Goal: Transaction & Acquisition: Subscribe to service/newsletter

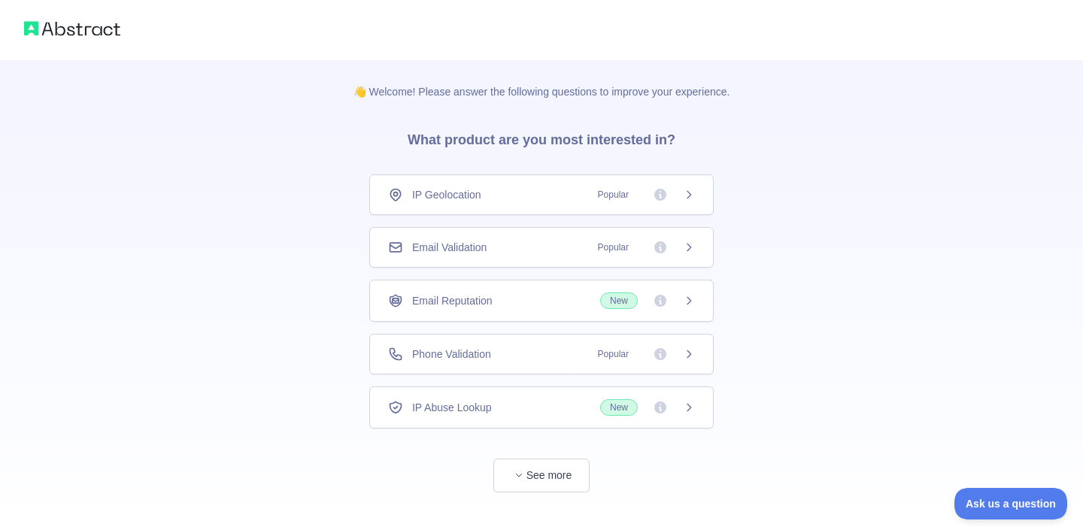
scroll to position [26, 0]
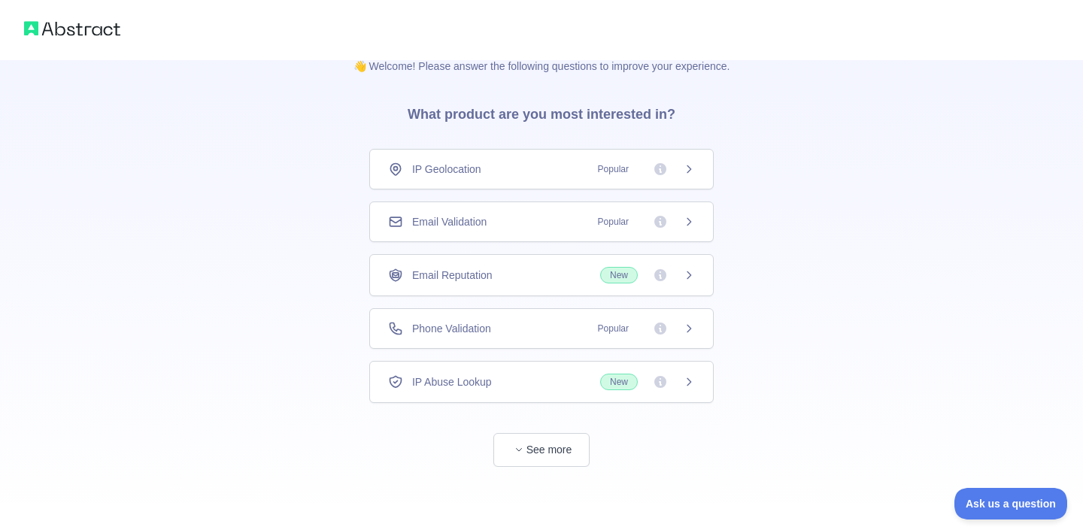
click at [554, 471] on div "👋 Welcome! Please answer the following questions to improve your experience. Wh…" at bounding box center [541, 281] width 425 height 492
click at [549, 447] on button "See more" at bounding box center [541, 450] width 96 height 34
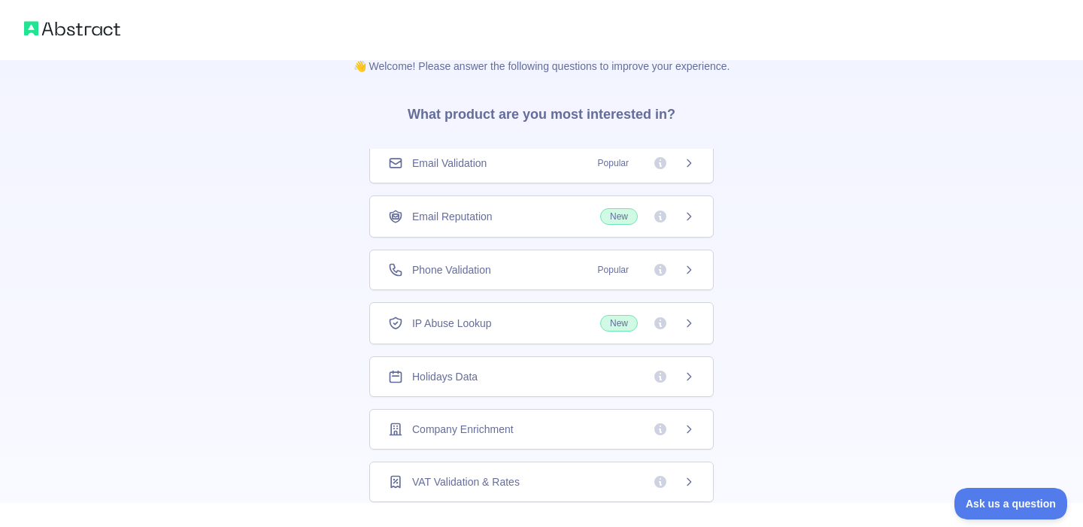
scroll to position [0, 0]
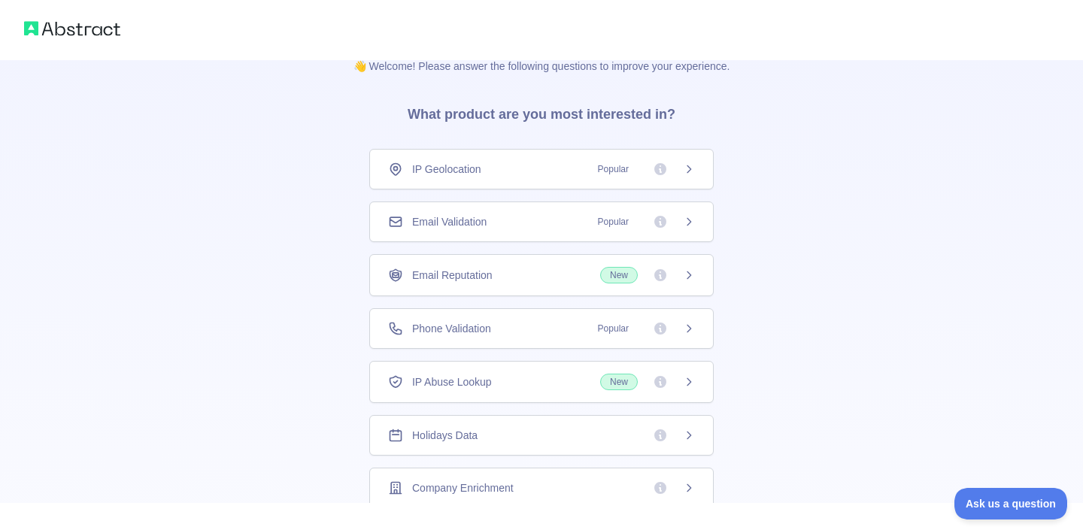
click at [665, 226] on icon at bounding box center [660, 221] width 15 height 15
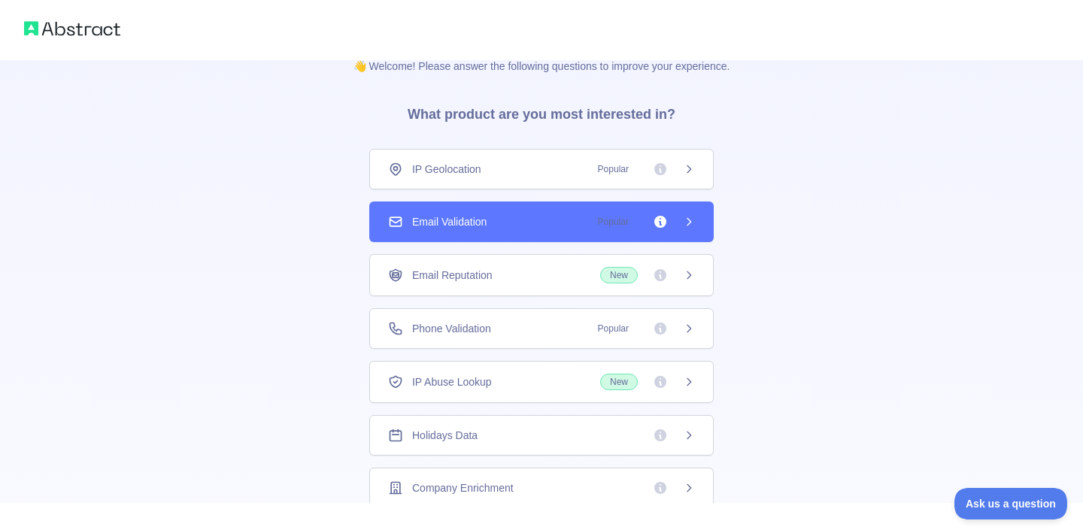
click at [689, 226] on icon at bounding box center [689, 222] width 12 height 12
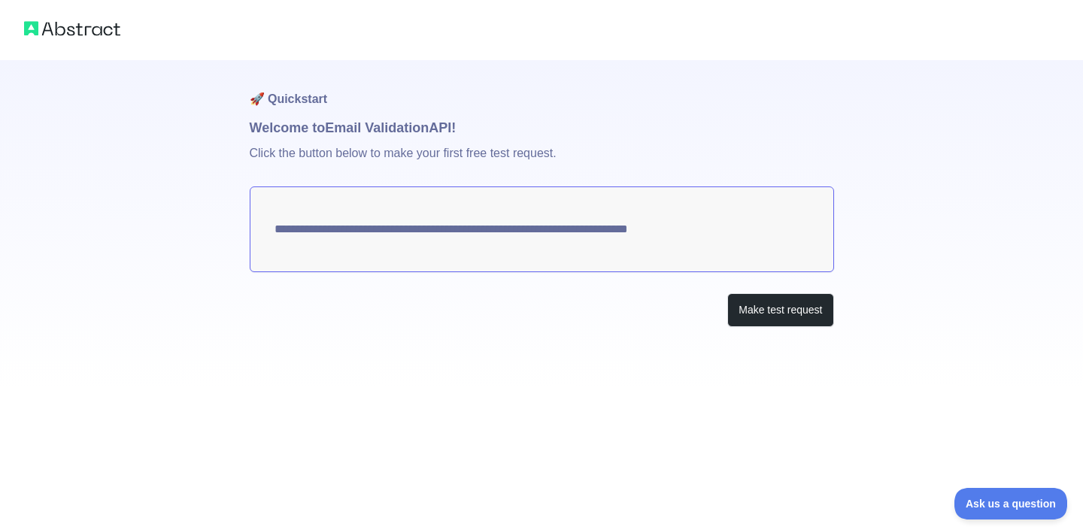
click at [382, 213] on textarea "**********" at bounding box center [542, 229] width 584 height 86
click at [332, 220] on textarea "**********" at bounding box center [542, 229] width 584 height 86
click at [759, 321] on button "Make test request" at bounding box center [780, 310] width 106 height 34
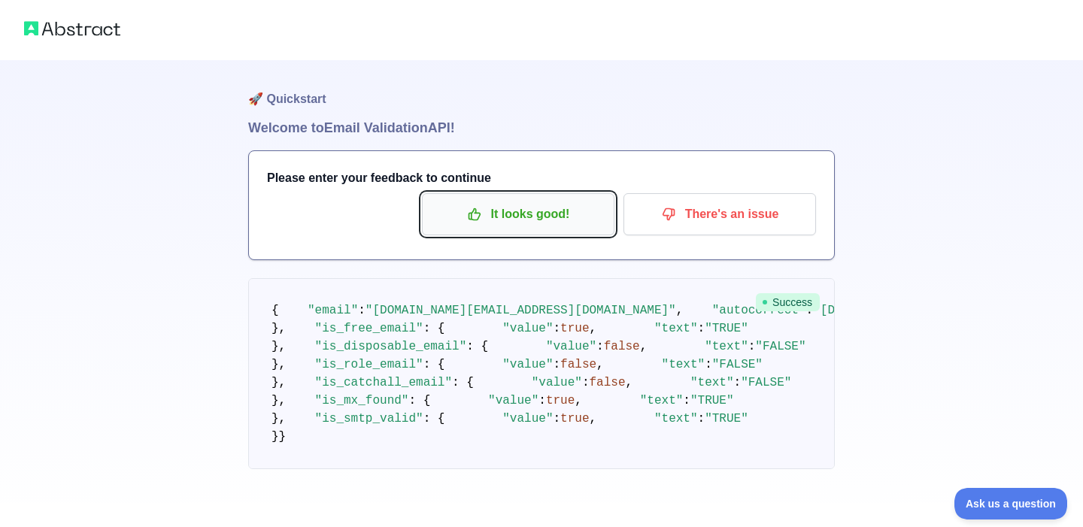
click at [535, 216] on p "It looks good!" at bounding box center [518, 215] width 170 height 26
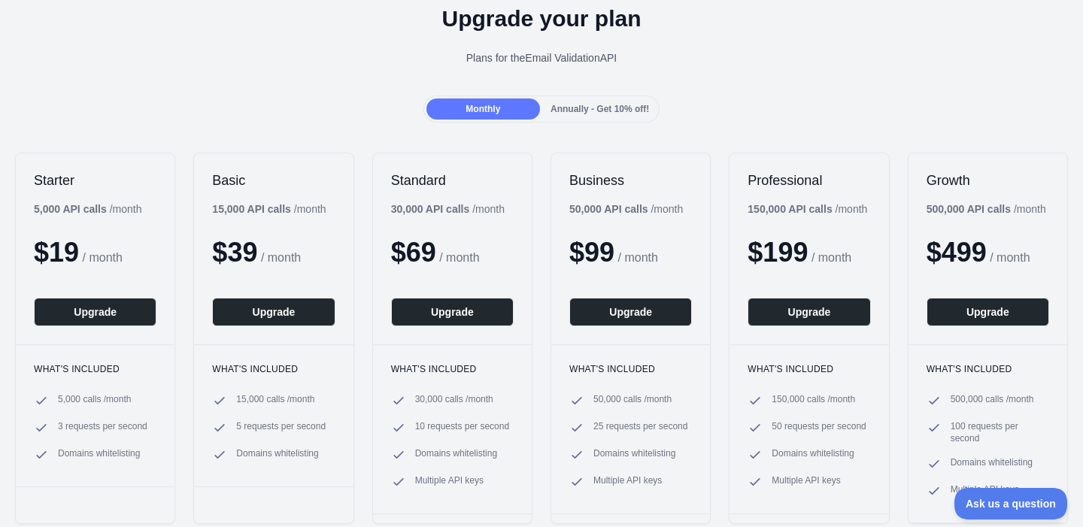
scroll to position [71, 0]
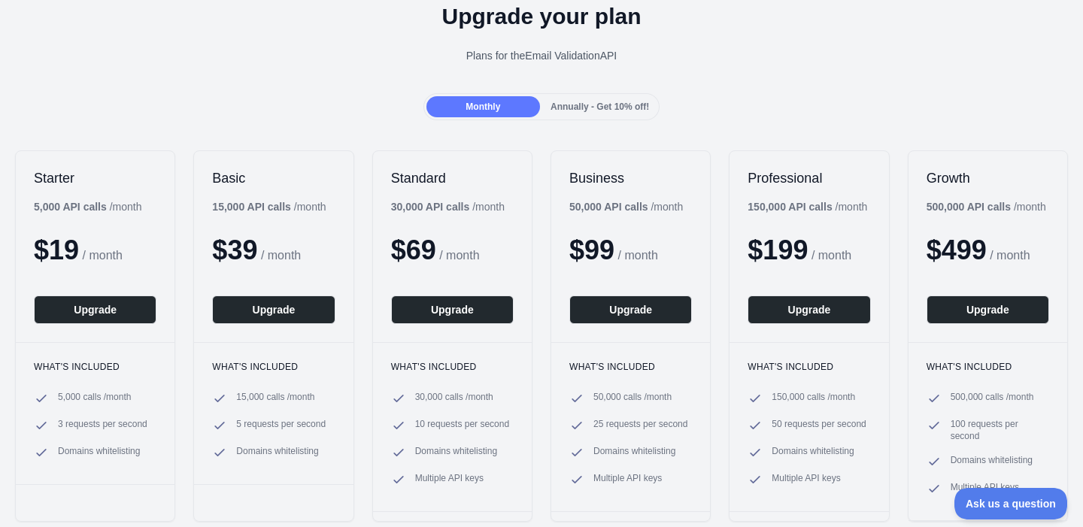
click at [632, 96] on div "Annually - Get 10% off!" at bounding box center [600, 106] width 114 height 21
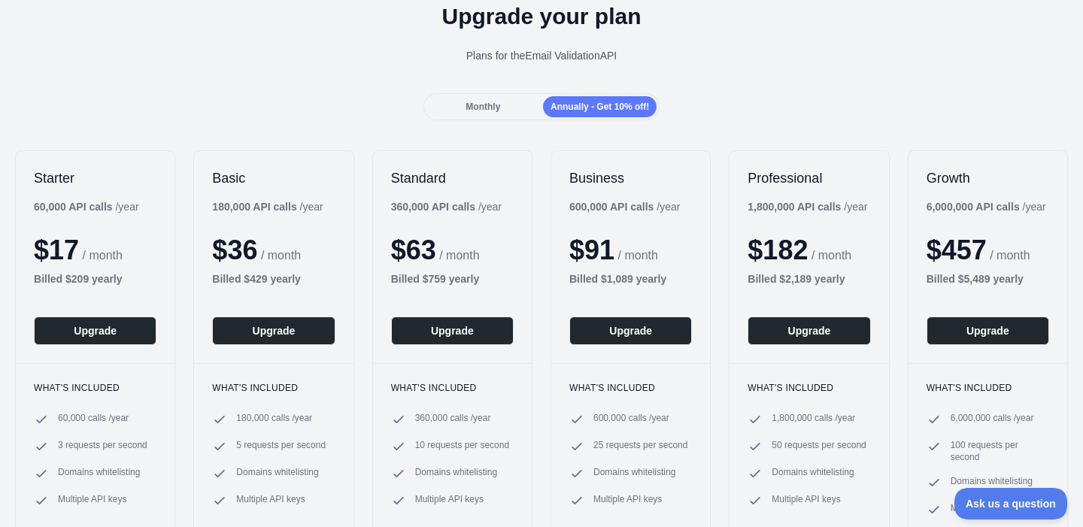
click at [514, 99] on div "Monthly" at bounding box center [483, 106] width 114 height 21
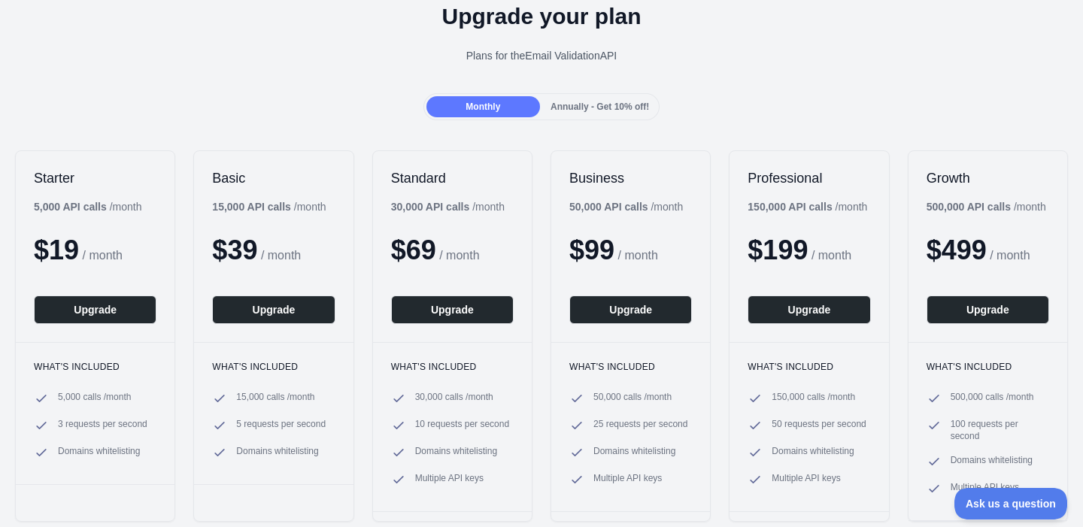
click at [826, 111] on div "Monthly Annually - Get 10% off!" at bounding box center [541, 106] width 1083 height 27
